Goal: Task Accomplishment & Management: Manage account settings

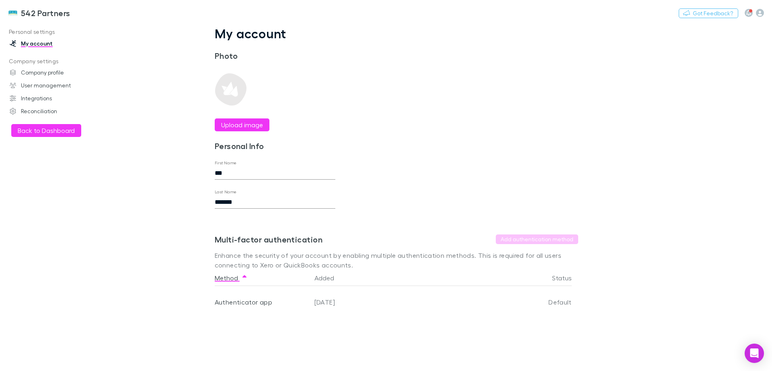
click at [50, 130] on button "Back to Dashboard" at bounding box center [46, 130] width 70 height 13
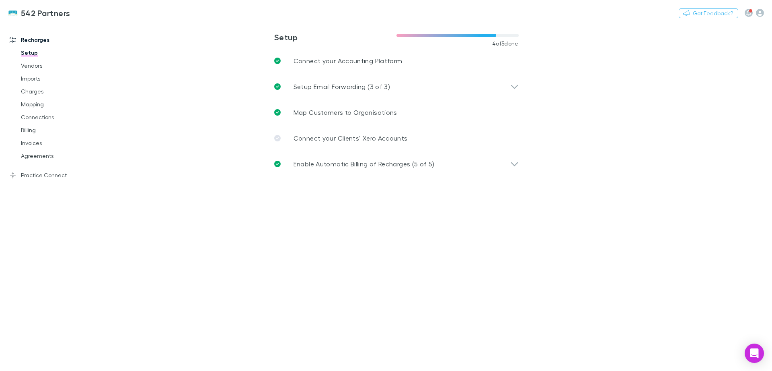
click at [40, 105] on link "Mapping" at bounding box center [61, 104] width 96 height 13
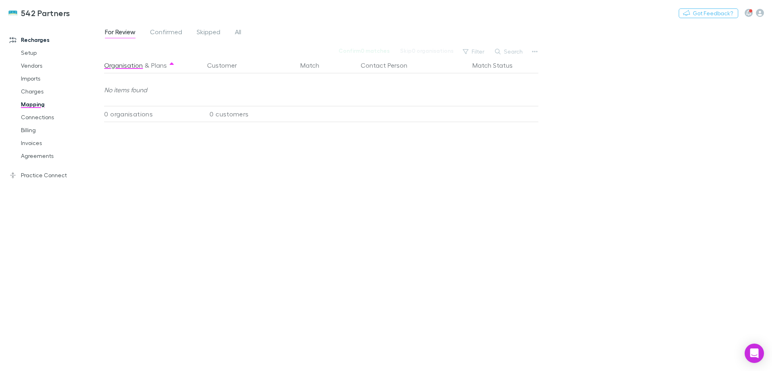
click at [504, 50] on button "Search" at bounding box center [509, 52] width 37 height 10
type input "****"
click at [200, 36] on span "Skipped" at bounding box center [209, 33] width 24 height 10
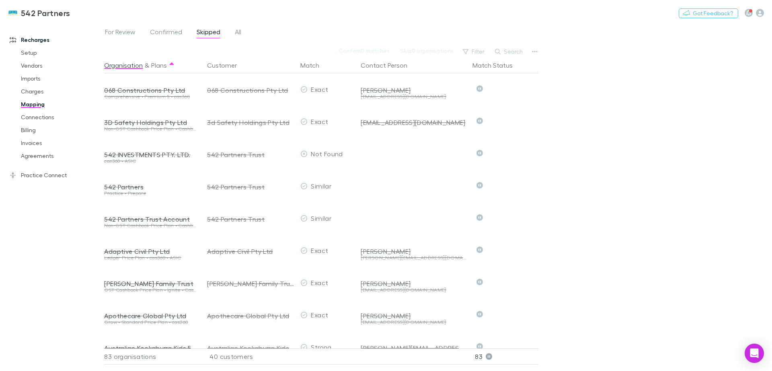
click at [162, 37] on span "Confirmed" at bounding box center [166, 33] width 32 height 10
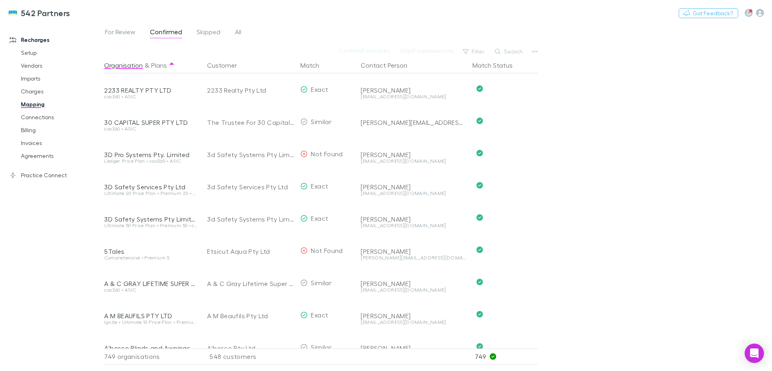
click at [203, 31] on span "Skipped" at bounding box center [209, 33] width 24 height 10
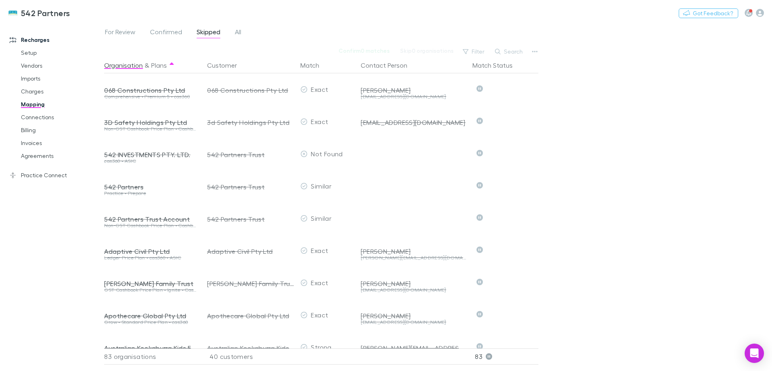
click at [237, 31] on span "All" at bounding box center [238, 33] width 6 height 10
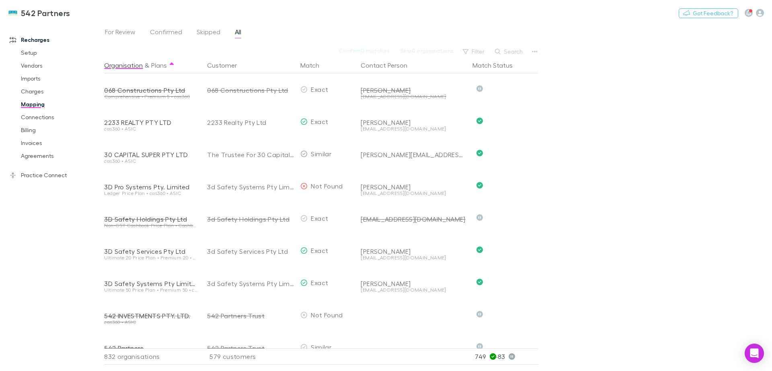
click at [145, 123] on div "2233 REALTY PTY LTD" at bounding box center [150, 122] width 93 height 8
click at [33, 91] on link "Charges" at bounding box center [61, 91] width 96 height 13
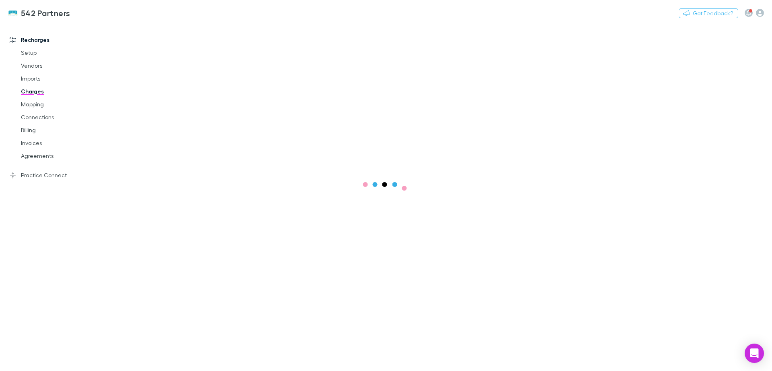
click at [35, 158] on link "Agreements" at bounding box center [61, 155] width 96 height 13
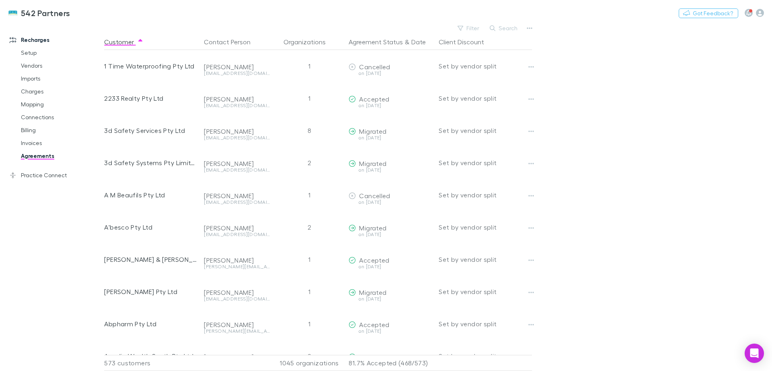
click at [148, 70] on div "1 Time Waterproofing Pty Ltd" at bounding box center [150, 66] width 93 height 32
click at [151, 99] on div "2233 Realty Pty Ltd" at bounding box center [150, 98] width 93 height 32
click at [0, 0] on button "Copy link" at bounding box center [0, 0] width 0 height 0
click at [530, 69] on icon "button" at bounding box center [532, 67] width 6 height 6
click at [612, 73] on div at bounding box center [386, 185] width 772 height 371
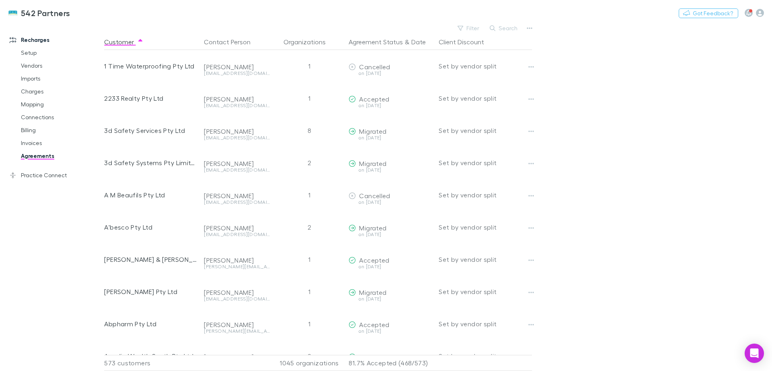
click at [530, 100] on icon "button" at bounding box center [532, 99] width 6 height 6
click at [657, 86] on div at bounding box center [386, 185] width 772 height 371
click at [29, 131] on link "Billing" at bounding box center [61, 130] width 96 height 13
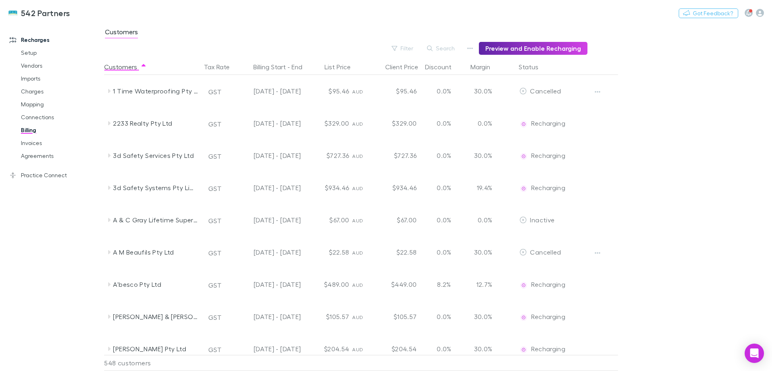
click at [593, 90] on button "button" at bounding box center [597, 91] width 11 height 11
click at [671, 87] on div at bounding box center [386, 185] width 772 height 371
click at [503, 127] on button "Edit" at bounding box center [501, 122] width 11 height 11
click at [690, 125] on div at bounding box center [386, 185] width 772 height 371
click at [132, 129] on div "2233 Realty Pty Ltd" at bounding box center [155, 123] width 85 height 32
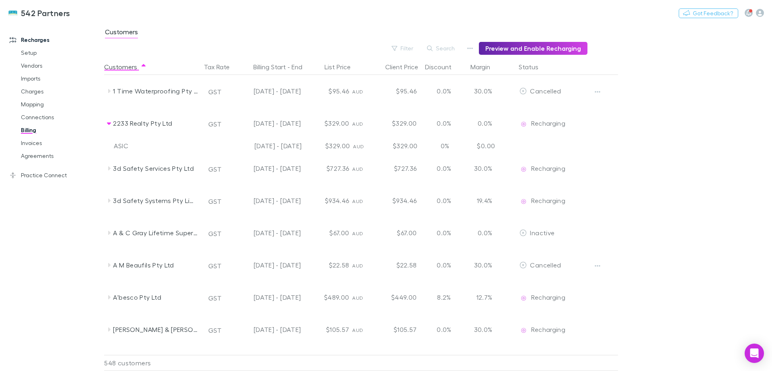
click at [31, 106] on link "Mapping" at bounding box center [61, 104] width 96 height 13
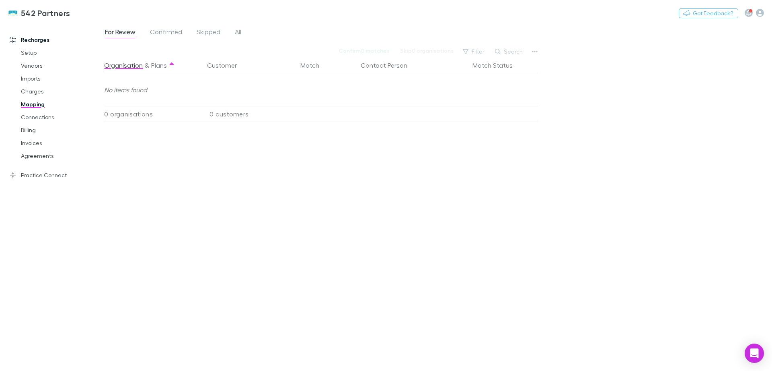
click at [206, 31] on span "Skipped" at bounding box center [209, 33] width 24 height 10
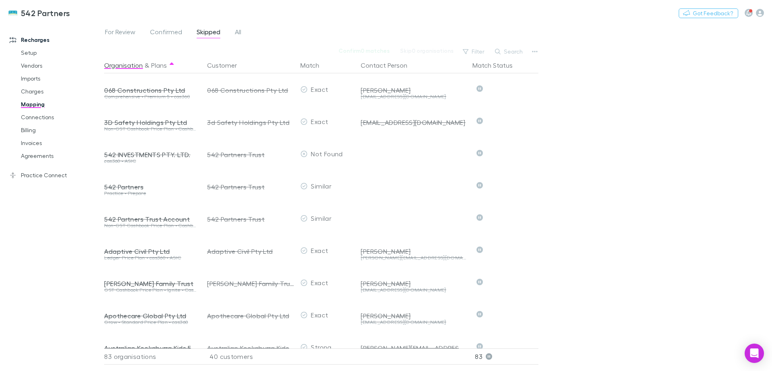
click at [36, 125] on link "Billing" at bounding box center [61, 130] width 96 height 13
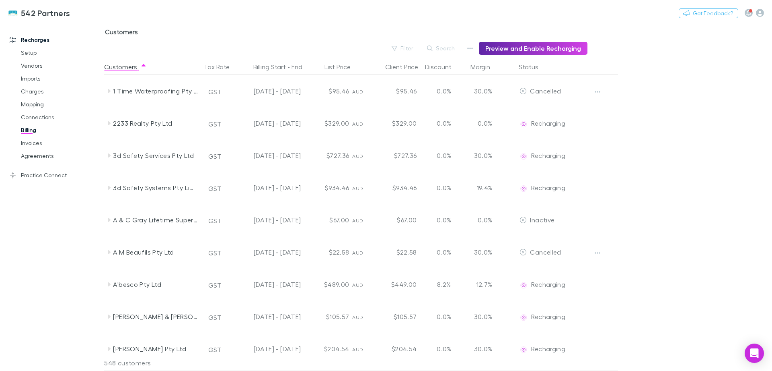
click at [39, 142] on link "Invoices" at bounding box center [61, 142] width 96 height 13
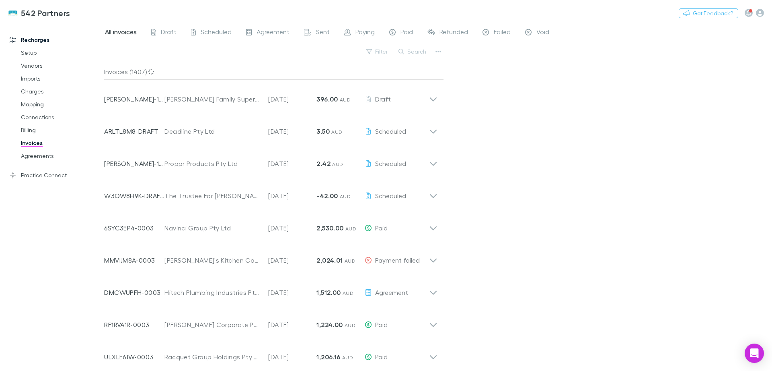
click at [42, 155] on link "Agreements" at bounding box center [61, 155] width 96 height 13
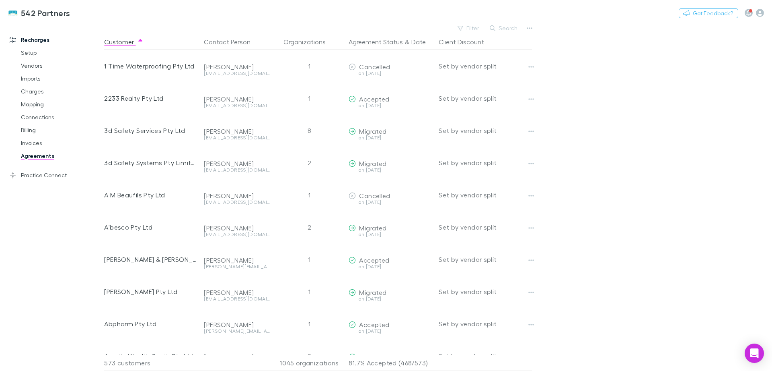
click at [35, 118] on link "Connections" at bounding box center [61, 117] width 96 height 13
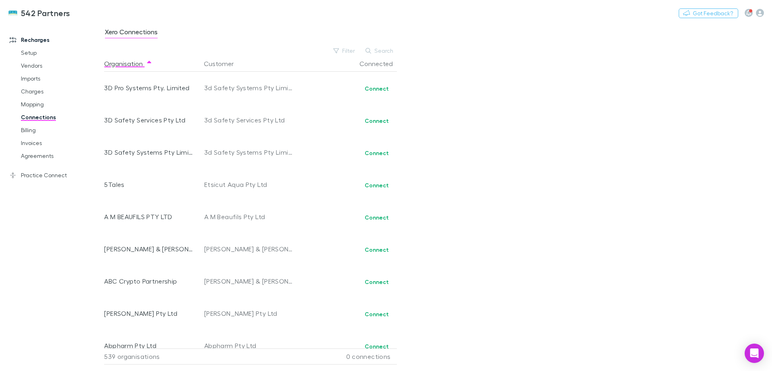
click at [32, 104] on link "Mapping" at bounding box center [61, 104] width 96 height 13
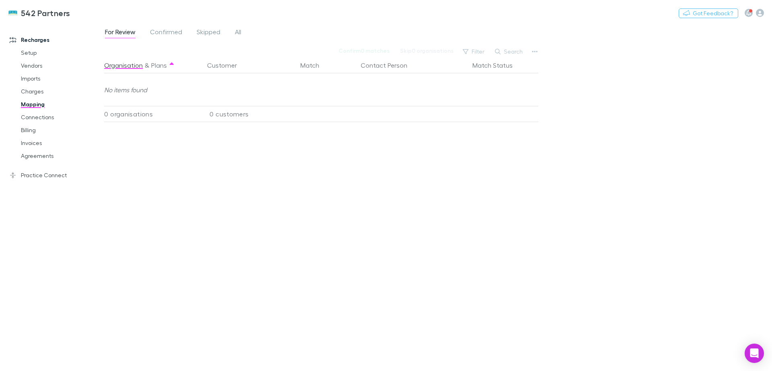
click at [239, 65] on button "Customer" at bounding box center [226, 65] width 39 height 16
click at [234, 66] on button "Customer" at bounding box center [226, 65] width 39 height 16
click at [240, 32] on span "All" at bounding box center [238, 33] width 6 height 10
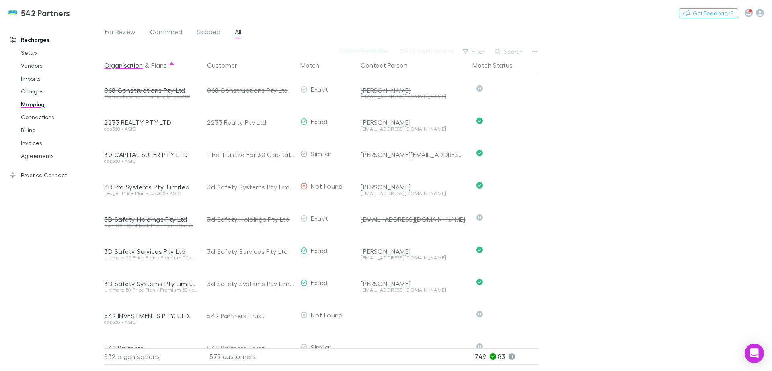
click at [151, 123] on div "2233 REALTY PTY LTD" at bounding box center [150, 122] width 93 height 8
click at [385, 121] on div "Susan Buck" at bounding box center [413, 122] width 105 height 8
click at [236, 127] on div "2233 Realty Pty Ltd" at bounding box center [250, 122] width 87 height 32
click at [209, 32] on span "Skipped" at bounding box center [209, 33] width 24 height 10
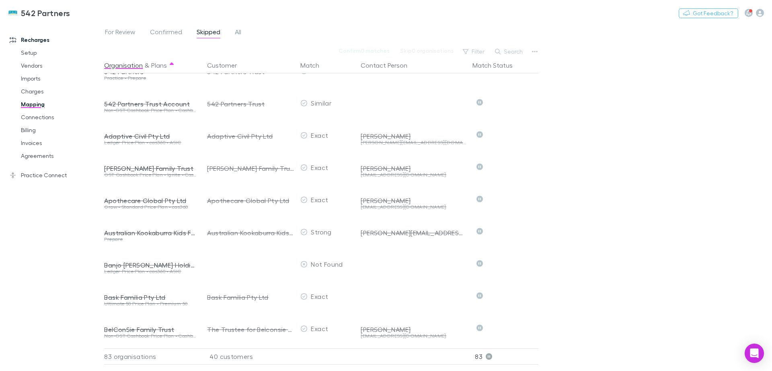
scroll to position [161, 0]
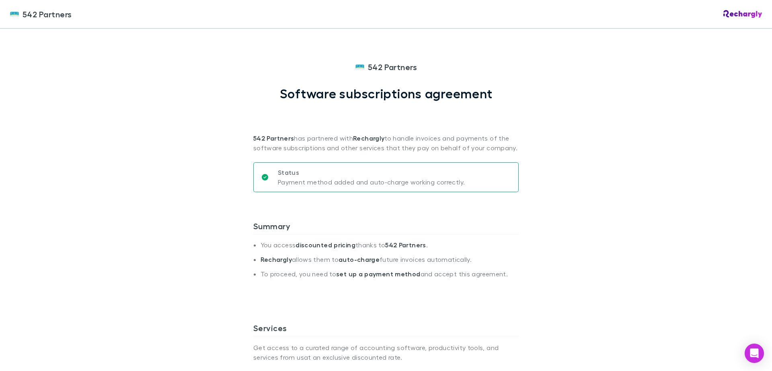
click at [461, 172] on div "Status Payment method added and auto-charge working correctly." at bounding box center [386, 177] width 266 height 30
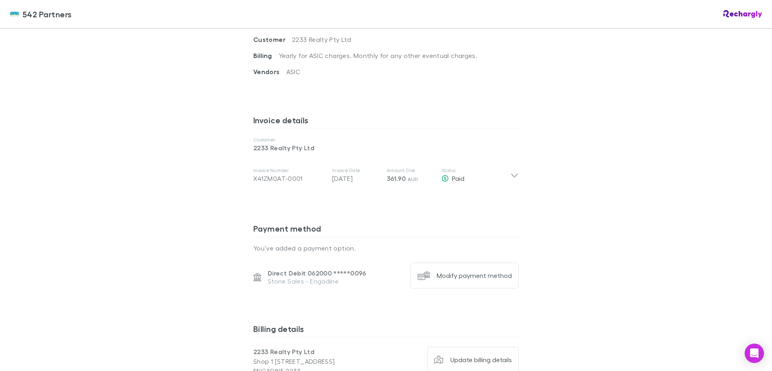
scroll to position [327, 0]
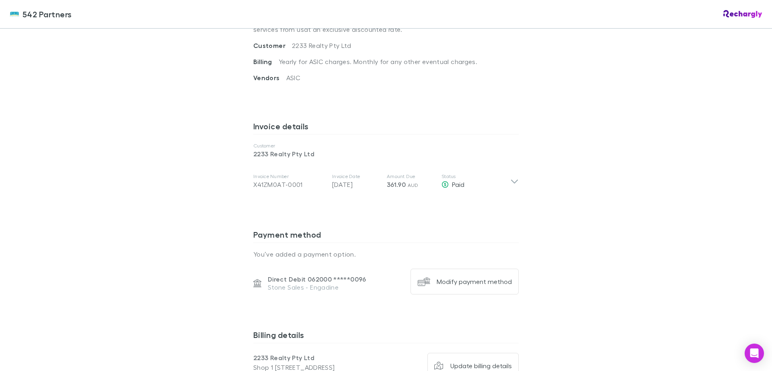
click at [514, 183] on icon at bounding box center [515, 181] width 8 height 10
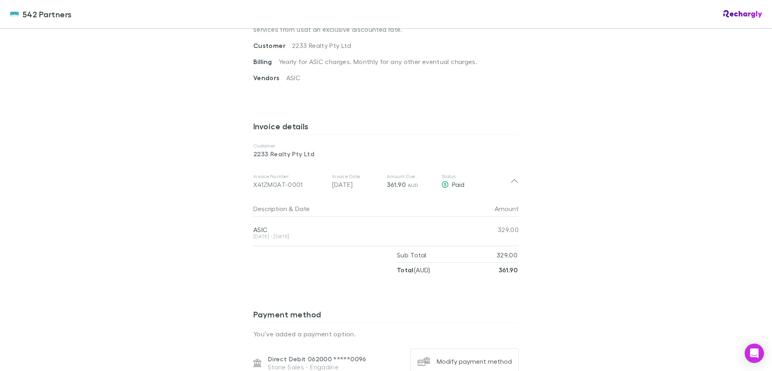
click at [591, 168] on div "542 Partners 542 Partners Software subscriptions agreement 542 Partners has par…" at bounding box center [386, 185] width 772 height 371
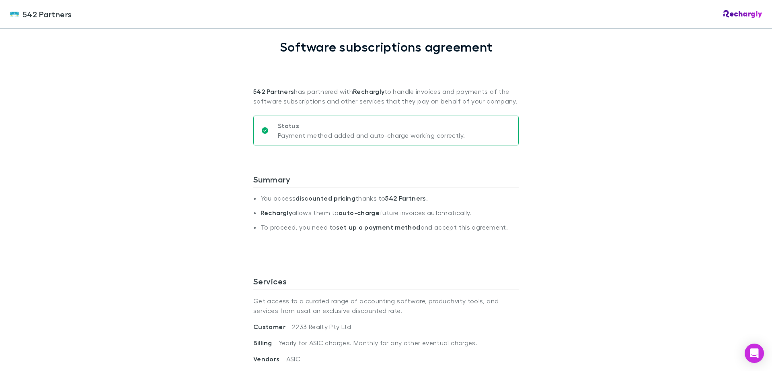
scroll to position [46, 0]
